Goal: Task Accomplishment & Management: Use online tool/utility

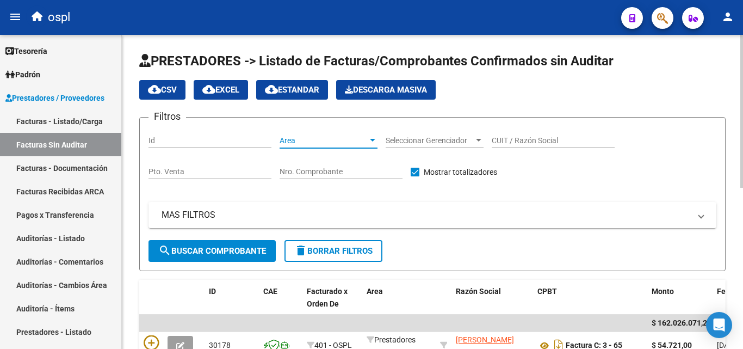
click at [369, 144] on div at bounding box center [373, 140] width 10 height 9
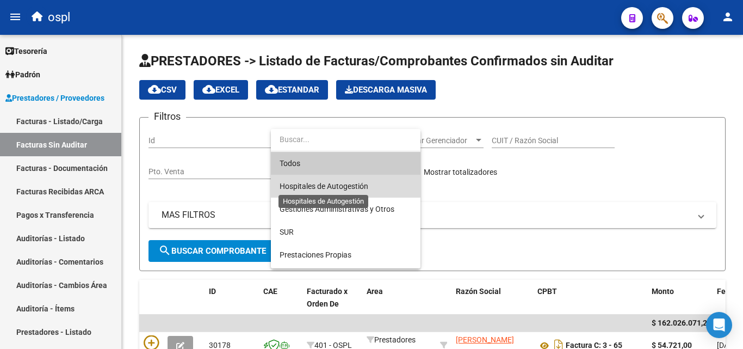
click at [324, 183] on span "Hospitales de Autogestión" at bounding box center [324, 186] width 89 height 9
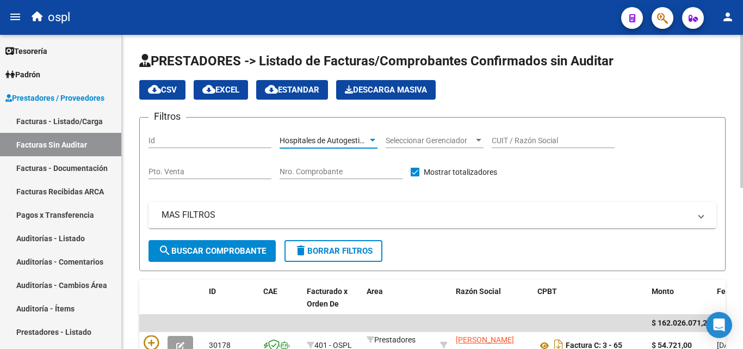
click at [203, 212] on mat-panel-title "MAS FILTROS" at bounding box center [426, 215] width 529 height 12
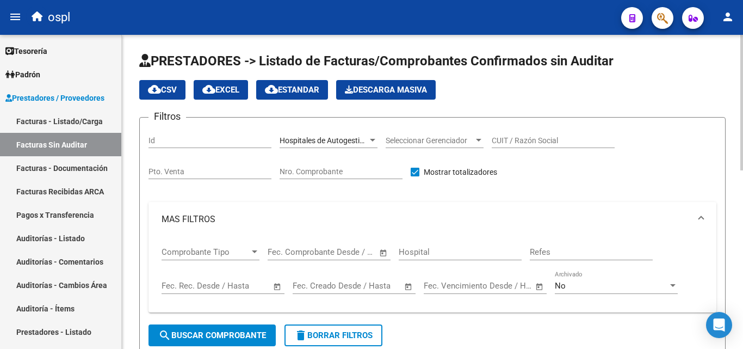
click at [384, 252] on span "Open calendar" at bounding box center [383, 252] width 26 height 26
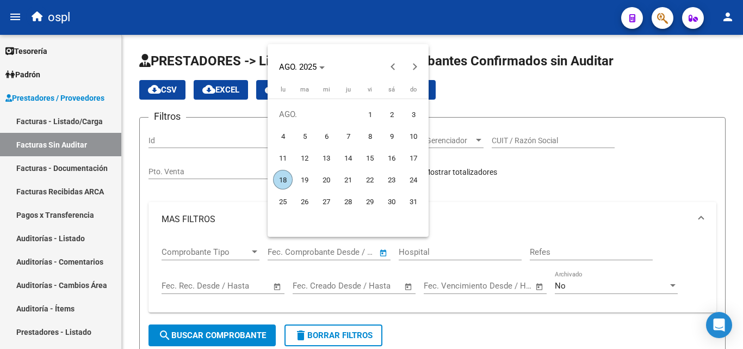
click at [365, 114] on span "1" at bounding box center [370, 114] width 20 height 20
type input "[DATE]"
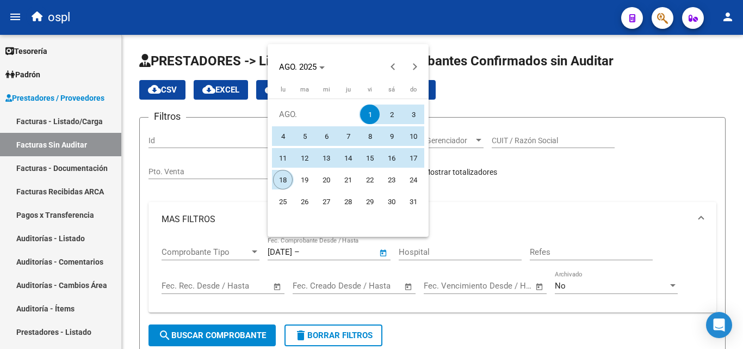
click at [290, 179] on span "18" at bounding box center [283, 180] width 20 height 20
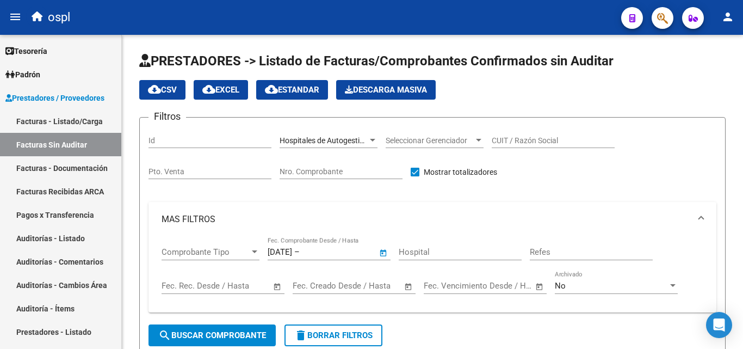
type input "[DATE]"
click at [239, 331] on span "search Buscar Comprobante" at bounding box center [212, 335] width 108 height 10
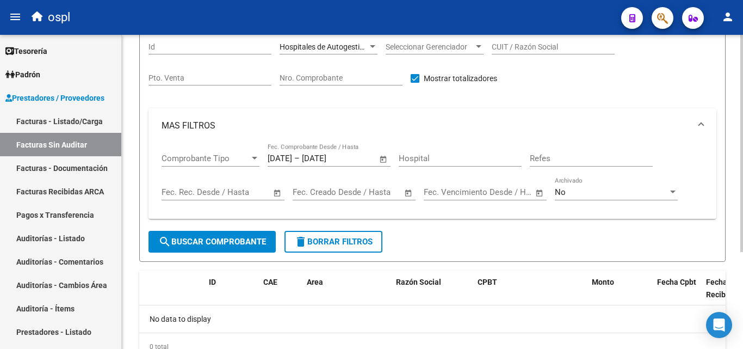
scroll to position [109, 0]
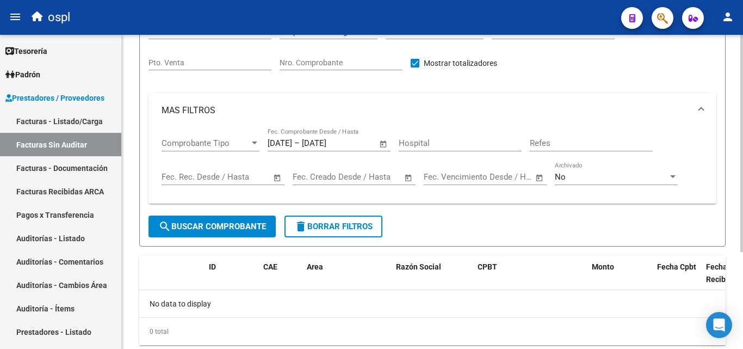
click at [194, 216] on button "search Buscar Comprobante" at bounding box center [211, 226] width 127 height 22
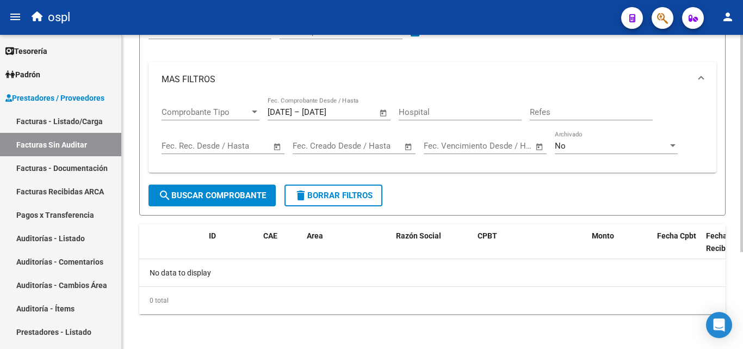
scroll to position [31, 0]
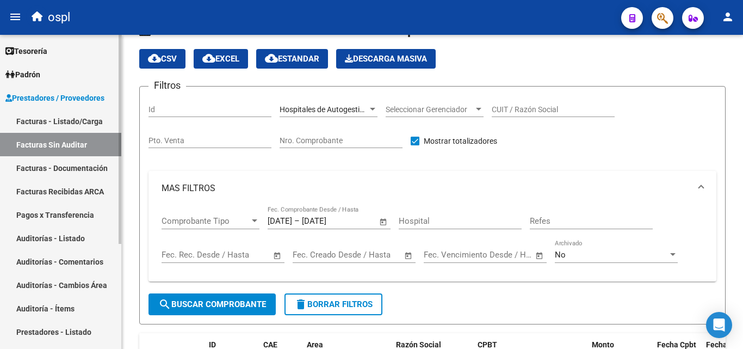
click at [57, 119] on link "Facturas - Listado/Carga" at bounding box center [60, 120] width 121 height 23
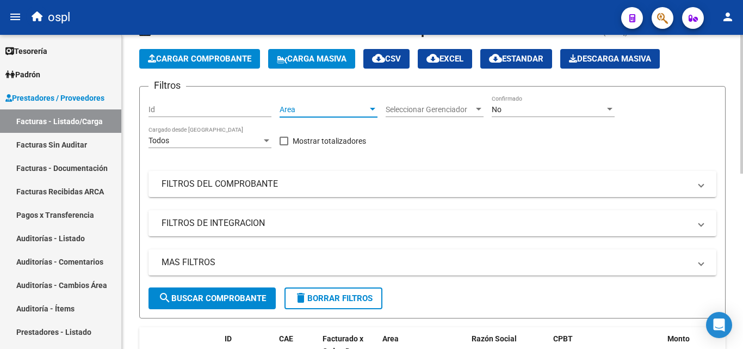
click at [348, 109] on span "Area" at bounding box center [324, 109] width 88 height 9
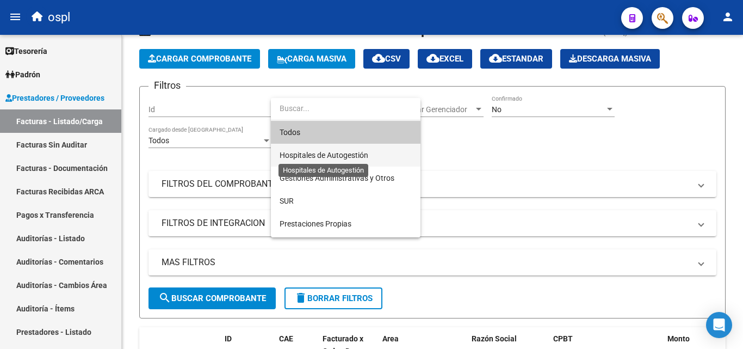
click at [340, 153] on span "Hospitales de Autogestión" at bounding box center [324, 155] width 89 height 9
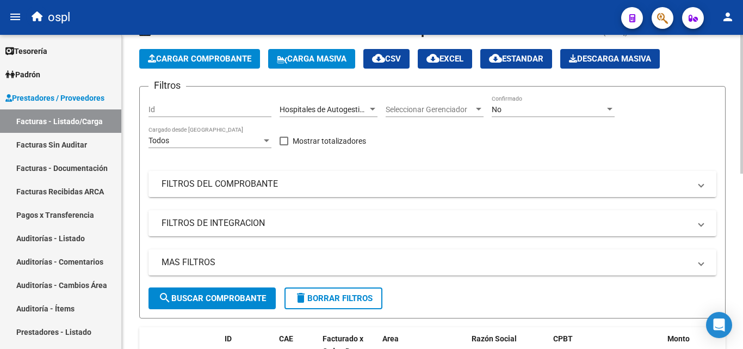
click at [307, 179] on mat-panel-title "FILTROS DEL COMPROBANTE" at bounding box center [426, 184] width 529 height 12
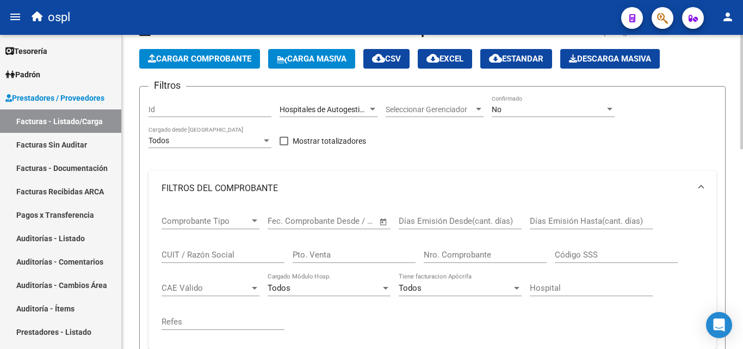
click at [380, 216] on span "Open calendar" at bounding box center [383, 221] width 26 height 26
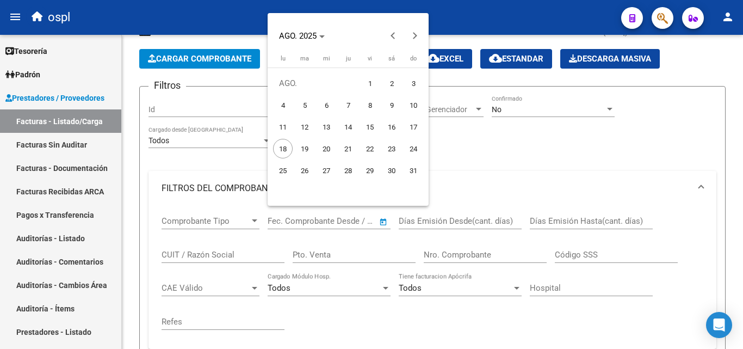
click at [374, 77] on span "1" at bounding box center [370, 83] width 20 height 20
type input "[DATE]"
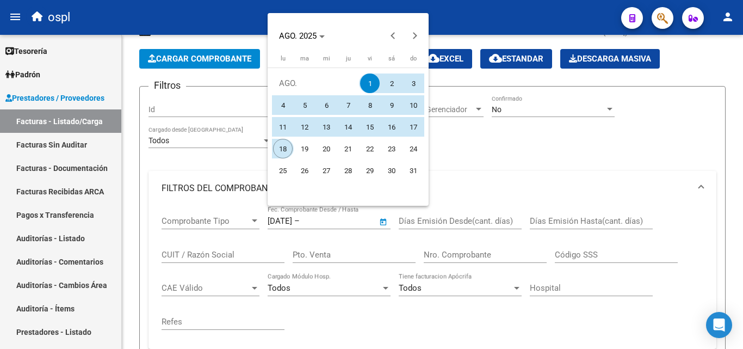
click at [286, 149] on span "18" at bounding box center [283, 149] width 20 height 20
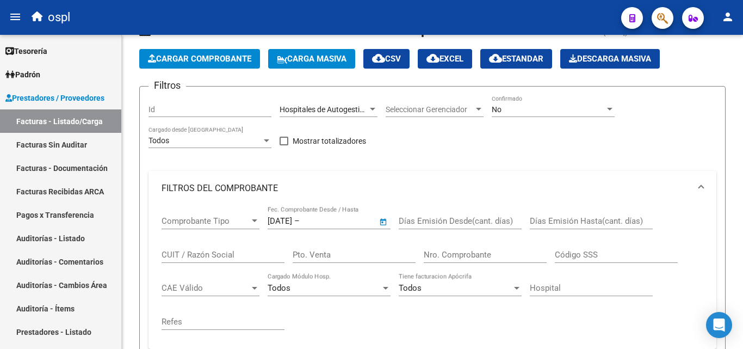
type input "[DATE]"
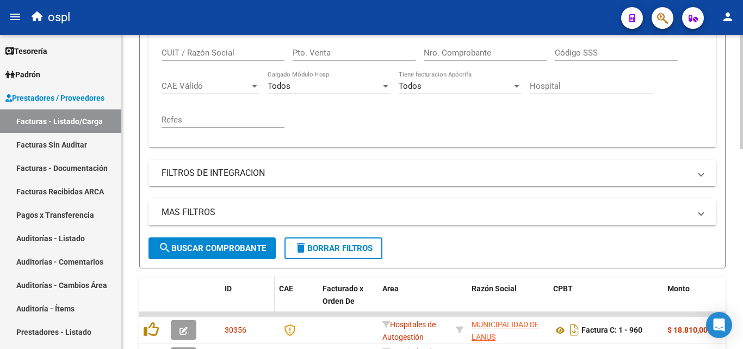
scroll to position [249, 0]
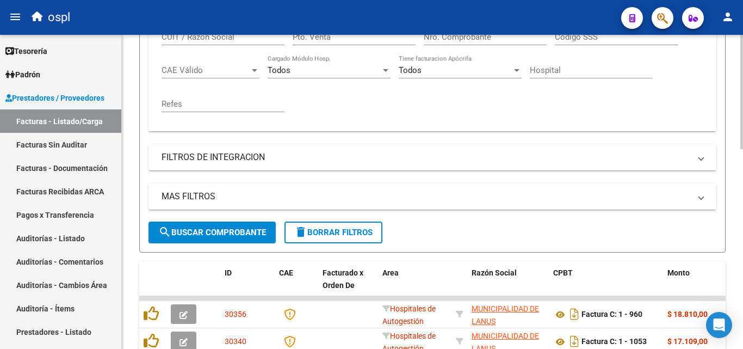
click at [240, 228] on span "search Buscar Comprobante" at bounding box center [212, 232] width 108 height 10
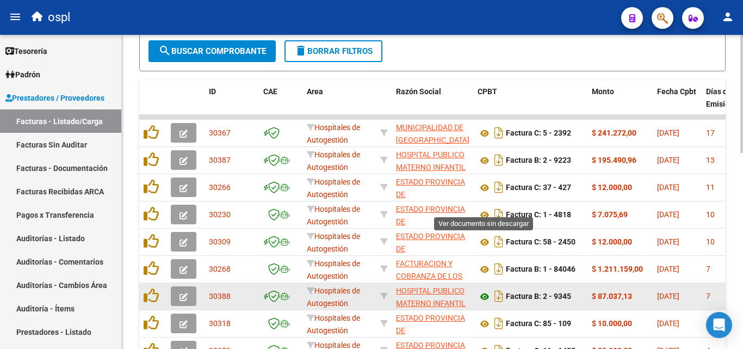
scroll to position [411, 0]
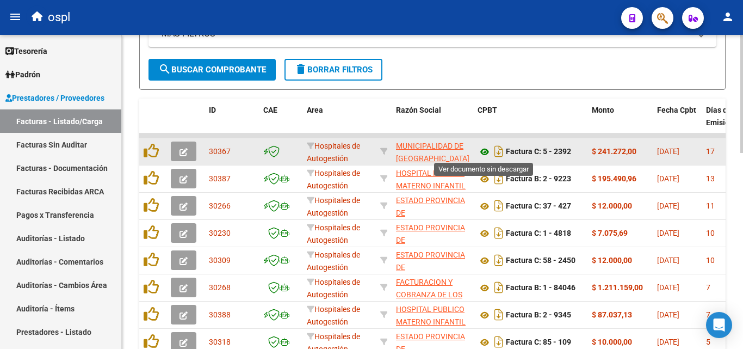
click at [487, 151] on icon at bounding box center [484, 151] width 14 height 13
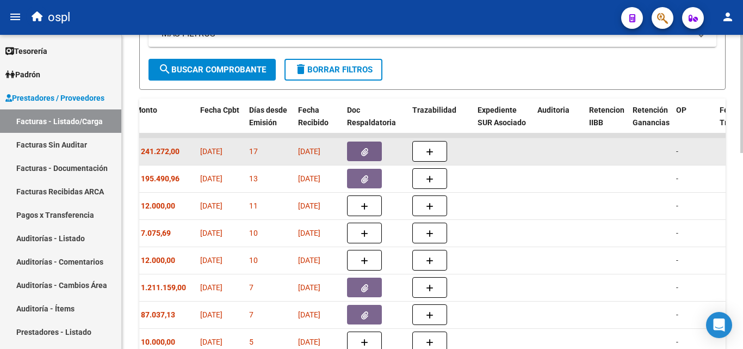
click at [360, 153] on button "button" at bounding box center [364, 151] width 35 height 20
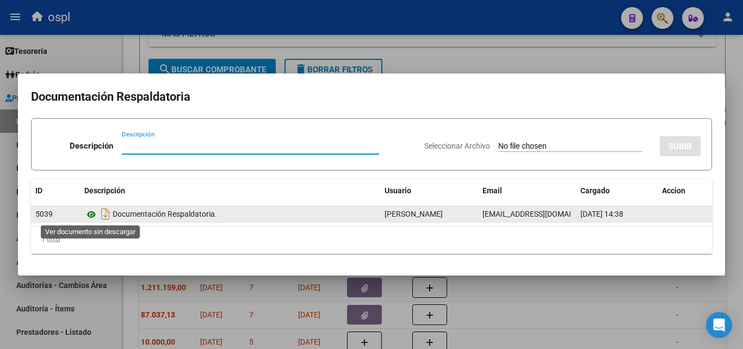
click at [90, 212] on icon at bounding box center [91, 214] width 14 height 13
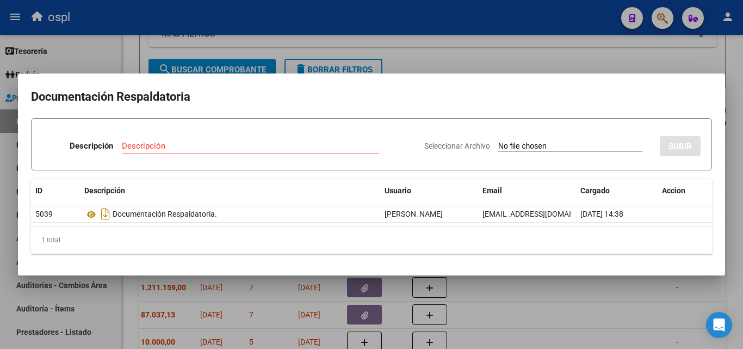
click at [539, 306] on div at bounding box center [371, 174] width 743 height 349
